Goal: Task Accomplishment & Management: Complete application form

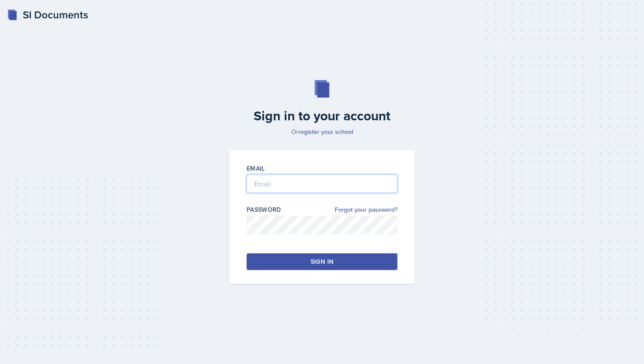
click at [312, 183] on input "email" at bounding box center [322, 184] width 151 height 18
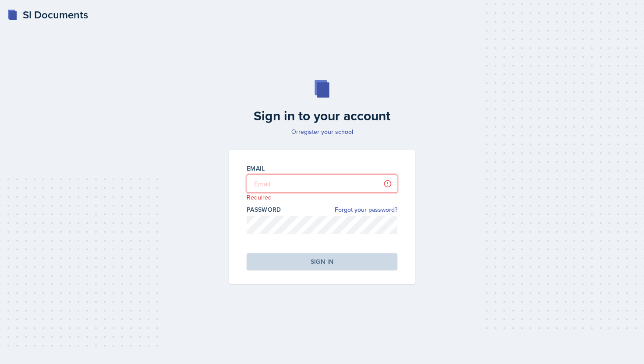
type input "[EMAIL_ADDRESS][DOMAIN_NAME]"
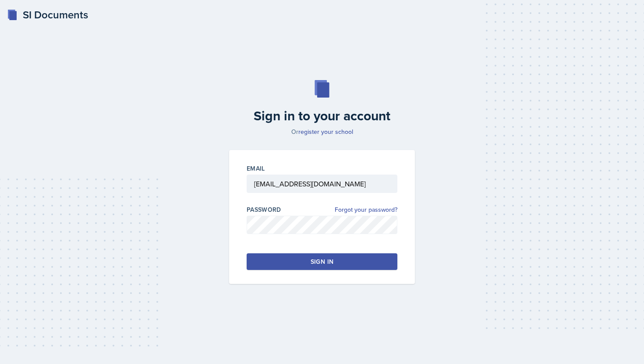
click at [348, 266] on button "Sign in" at bounding box center [322, 262] width 151 height 17
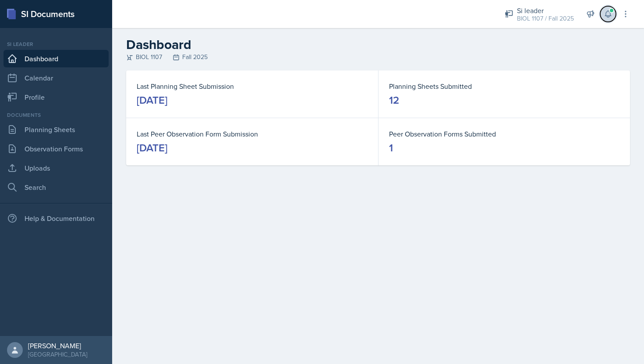
click at [613, 13] on button at bounding box center [608, 14] width 16 height 16
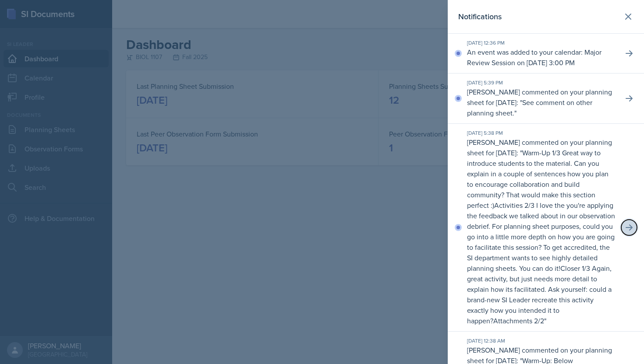
click at [624, 227] on icon at bounding box center [628, 227] width 9 height 9
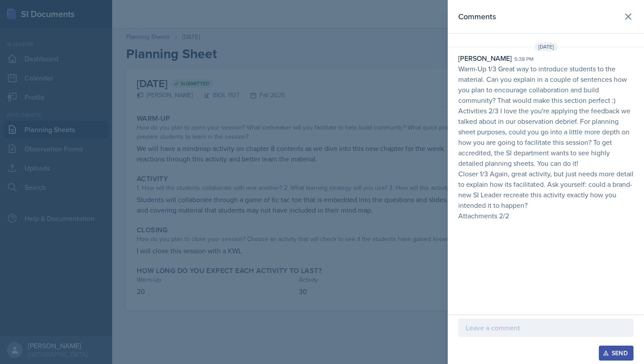
click at [534, 325] on p at bounding box center [546, 328] width 160 height 11
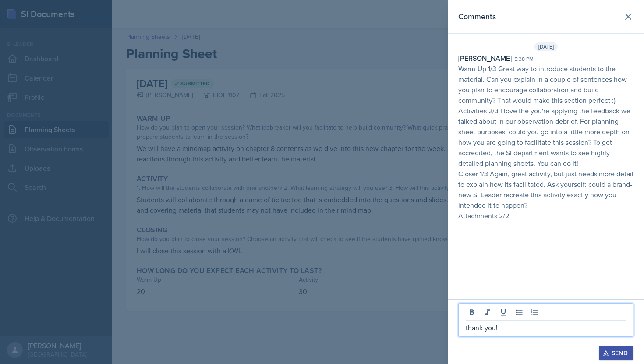
click at [625, 350] on div "Send" at bounding box center [615, 353] width 23 height 7
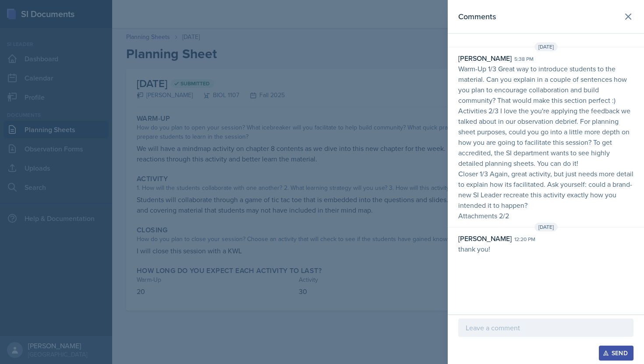
click at [413, 74] on div at bounding box center [322, 182] width 644 height 364
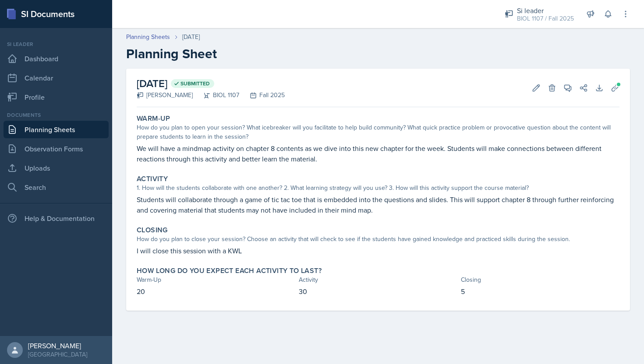
click at [64, 158] on div "Documents Planning Sheets Observation Forms Uploads Search" at bounding box center [56, 153] width 105 height 85
click at [68, 162] on link "Uploads" at bounding box center [56, 168] width 105 height 18
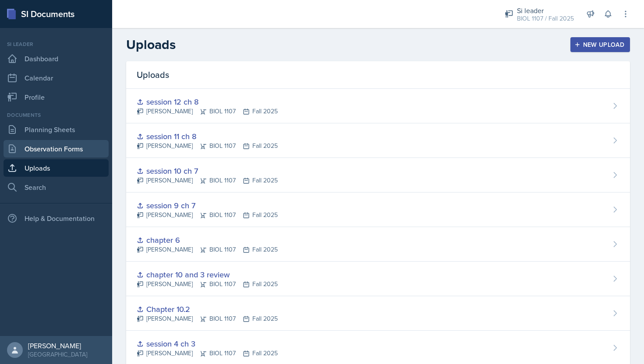
click at [68, 145] on link "Observation Forms" at bounding box center [56, 149] width 105 height 18
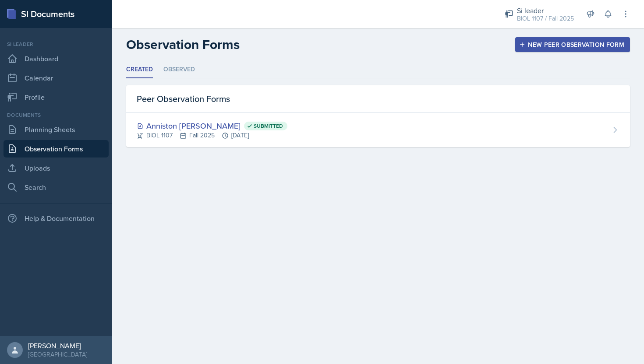
click at [614, 41] on div "New Peer Observation Form" at bounding box center [572, 44] width 103 height 7
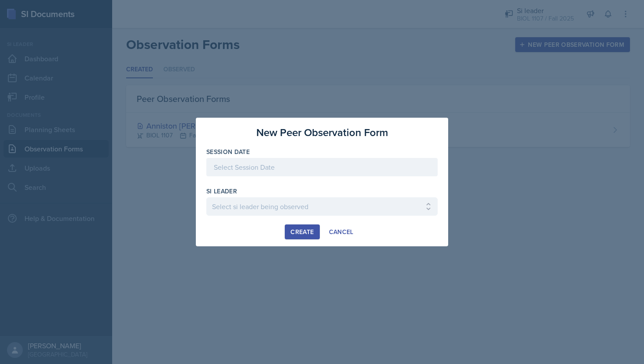
click at [267, 166] on div at bounding box center [321, 167] width 231 height 18
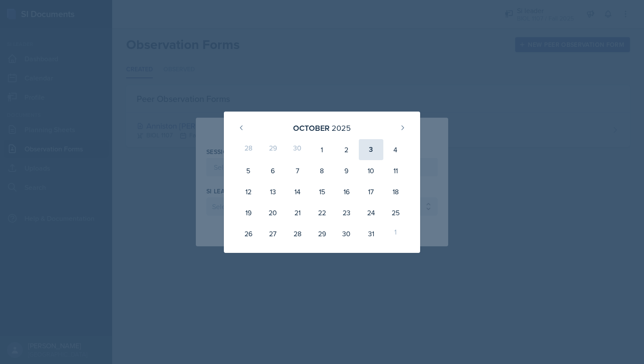
click at [368, 148] on div "3" at bounding box center [371, 149] width 25 height 21
type input "[DATE]"
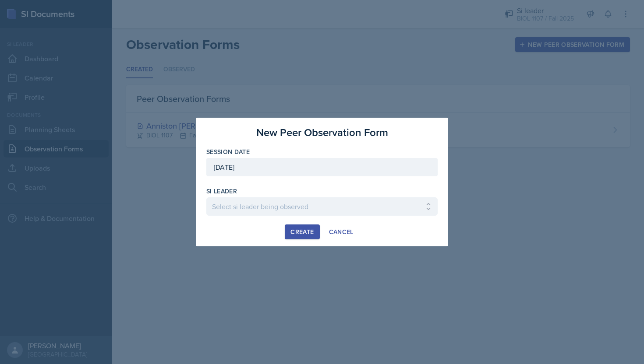
click at [317, 217] on div at bounding box center [321, 220] width 231 height 9
click at [320, 211] on select "Select si leader being observed [PERSON_NAME] / PSYC 2500 / The Phantoms of The…" at bounding box center [321, 207] width 231 height 18
select select "7aa3d2ca-d0ca-4cce-b147-be458ab6c309"
click at [306, 223] on div at bounding box center [321, 220] width 231 height 9
click at [307, 229] on div "Create" at bounding box center [301, 232] width 23 height 7
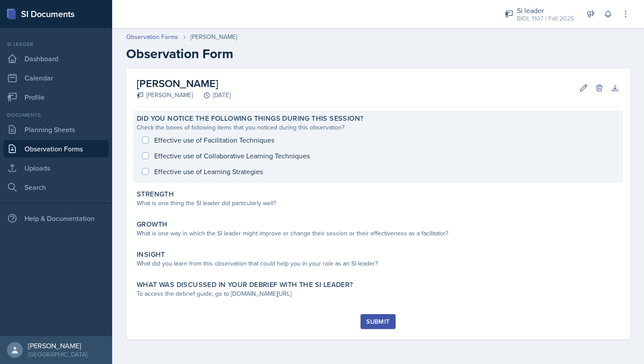
click at [159, 146] on div "Effective use of Facilitation Techniques Effective use of Collaborative Learnin…" at bounding box center [378, 155] width 483 height 47
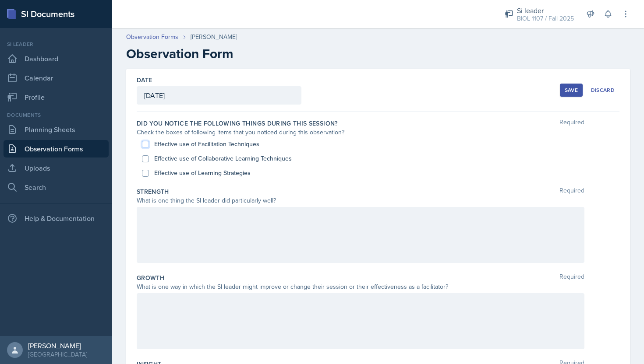
click at [144, 144] on input "Effective use of Facilitation Techniques" at bounding box center [145, 144] width 7 height 7
checkbox input "true"
click at [145, 157] on input "Effective use of Collaborative Learning Techniques" at bounding box center [145, 158] width 7 height 7
checkbox input "true"
click at [146, 168] on div "Effective use of Learning Strategies" at bounding box center [378, 173] width 472 height 14
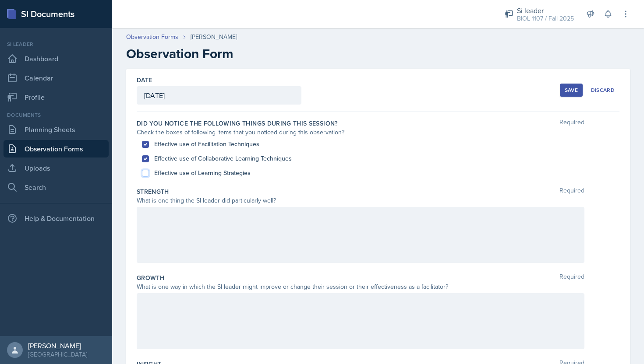
click at [147, 172] on input "Effective use of Learning Strategies" at bounding box center [145, 173] width 7 height 7
checkbox input "true"
click at [167, 190] on label "Strength" at bounding box center [153, 191] width 32 height 9
click at [310, 225] on div at bounding box center [361, 235] width 448 height 56
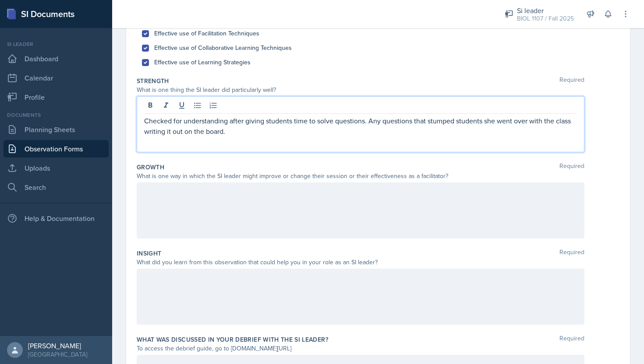
scroll to position [113, 0]
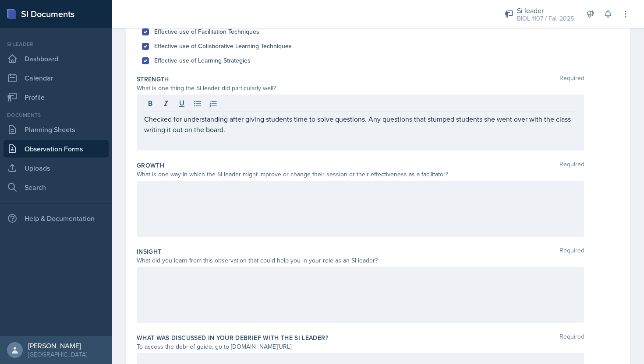
click at [288, 210] on div at bounding box center [361, 209] width 448 height 56
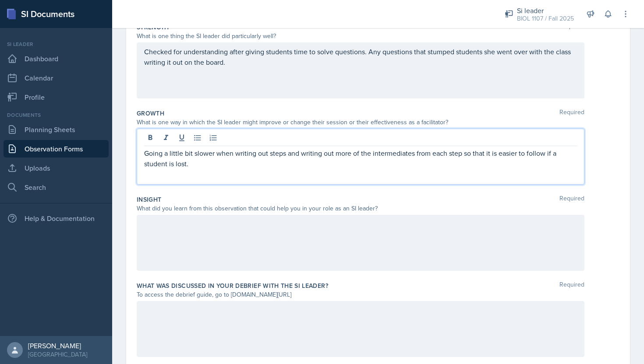
scroll to position [167, 0]
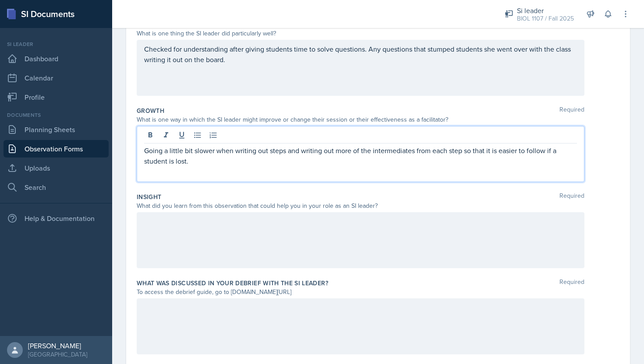
click at [409, 240] on div at bounding box center [361, 240] width 448 height 56
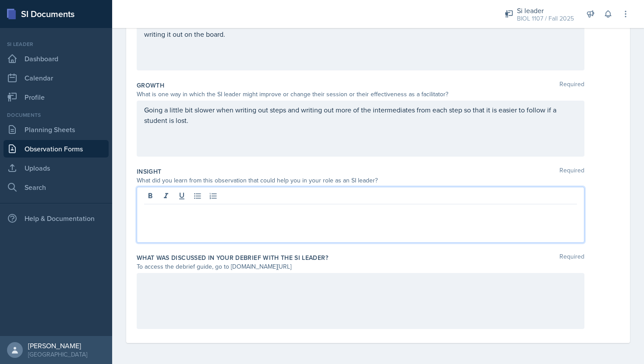
scroll to position [192, 0]
click at [257, 310] on div at bounding box center [361, 302] width 448 height 56
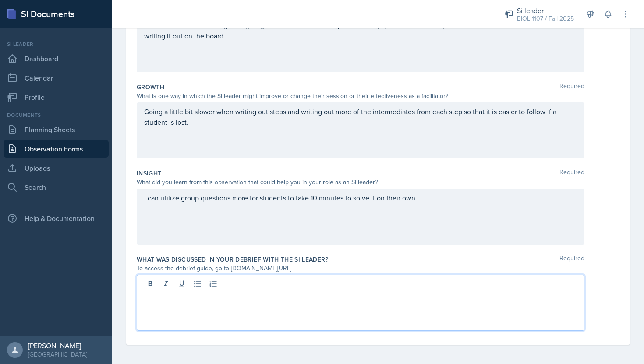
scroll to position [193, 0]
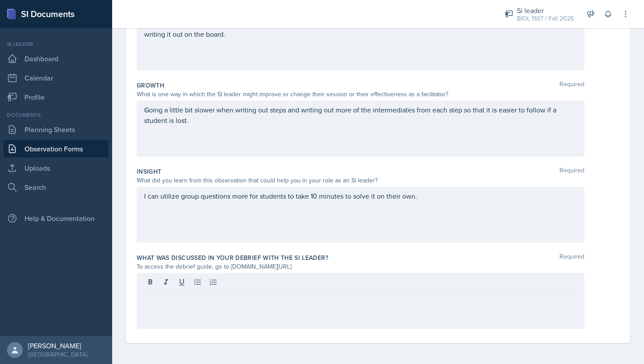
click at [255, 306] on div at bounding box center [361, 301] width 448 height 56
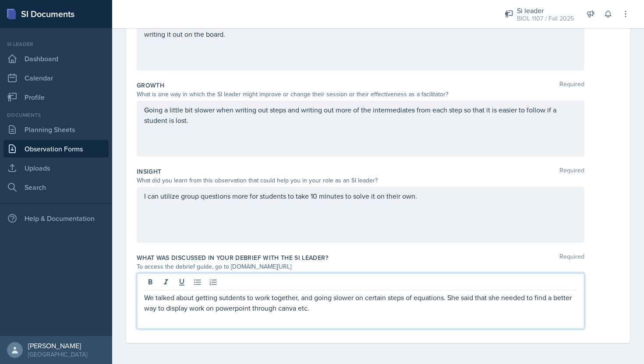
scroll to position [0, 0]
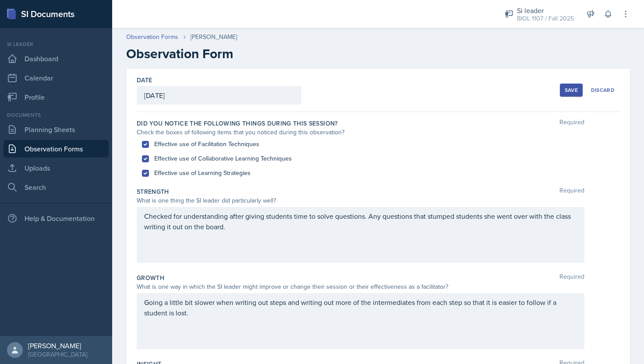
click at [573, 88] on div "Save" at bounding box center [571, 90] width 13 height 7
